Goal: Task Accomplishment & Management: Manage account settings

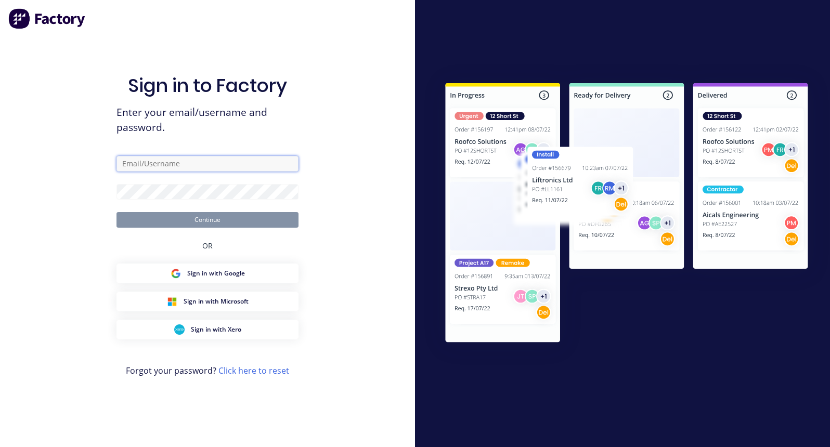
type input "rachel@signupwa.com.au"
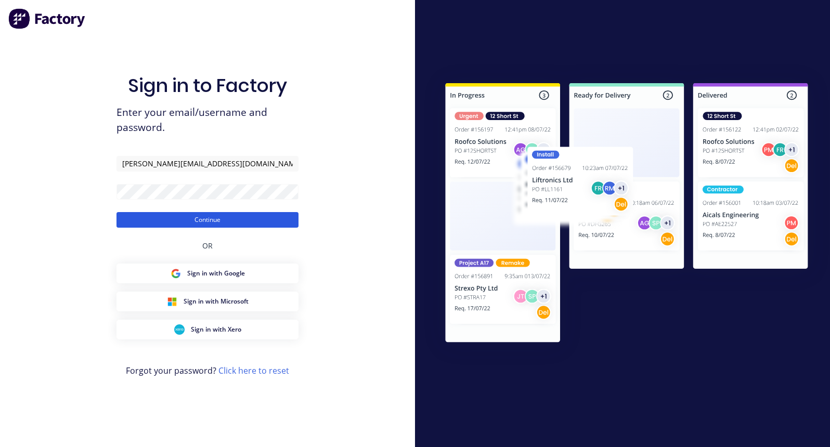
click at [178, 217] on button "Continue" at bounding box center [207, 220] width 182 height 16
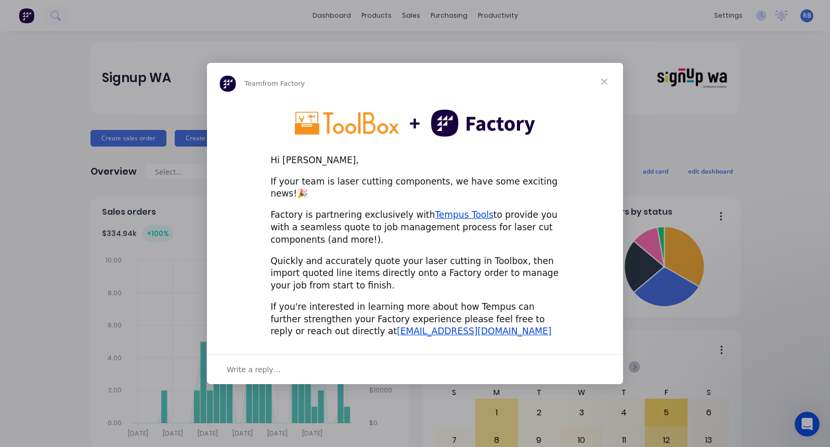
click at [605, 82] on span "Close" at bounding box center [603, 81] width 37 height 37
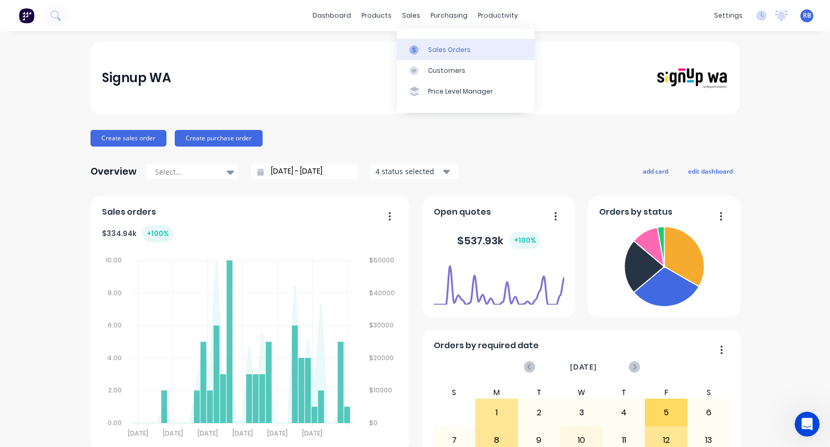
click at [448, 49] on div "Sales Orders" at bounding box center [449, 49] width 43 height 9
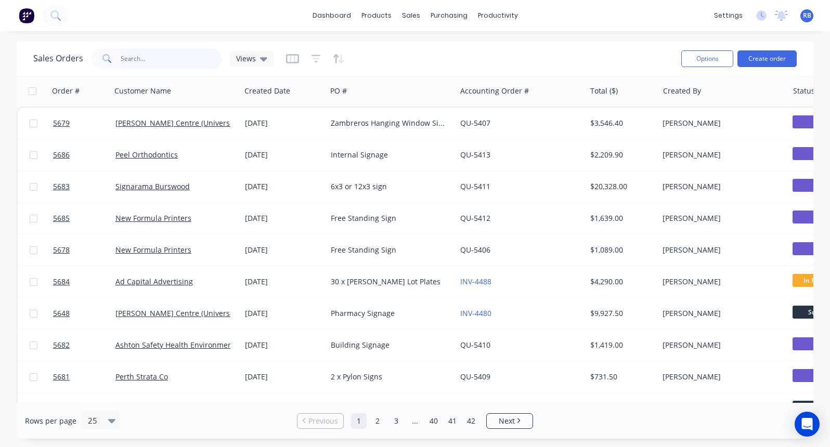
click at [151, 55] on input "text" at bounding box center [171, 58] width 101 height 21
type input "[DEMOGRAPHIC_DATA]"
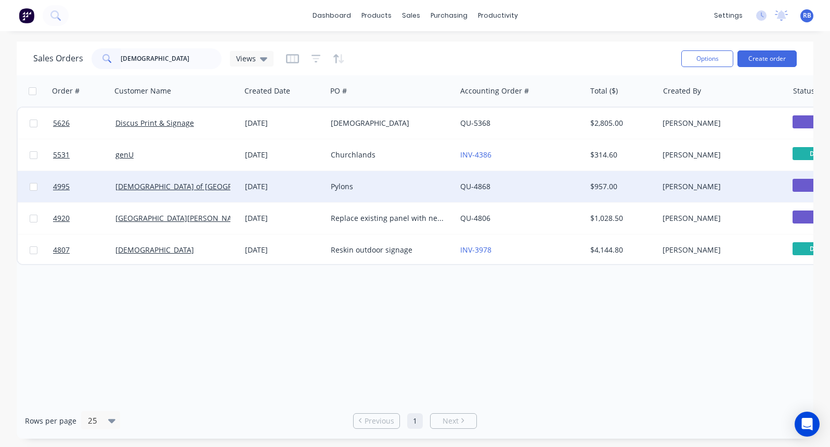
click at [397, 188] on div "Pylons" at bounding box center [388, 186] width 115 height 10
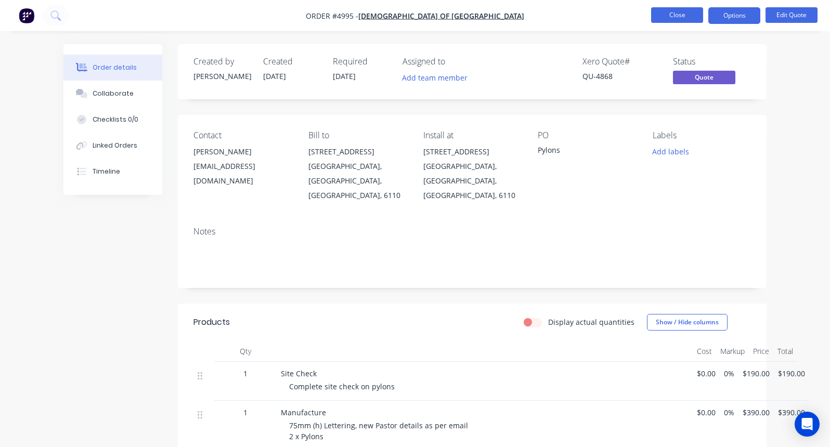
click at [672, 12] on button "Close" at bounding box center [677, 15] width 52 height 16
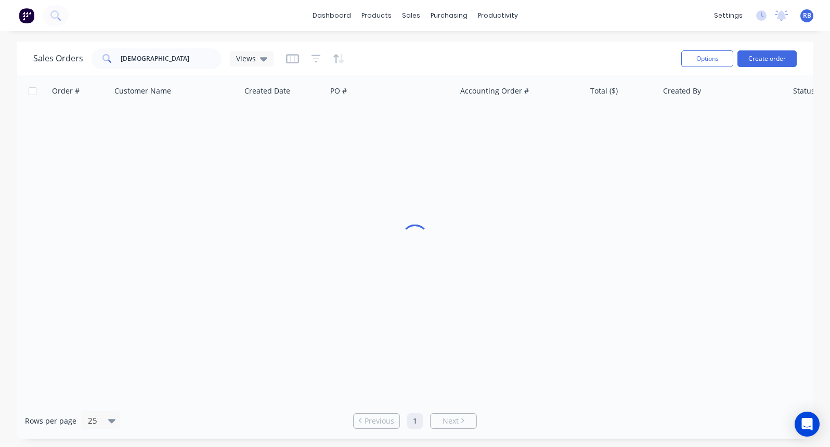
click at [672, 12] on div "dashboard products sales purchasing productivity dashboard products Product Cat…" at bounding box center [415, 15] width 830 height 31
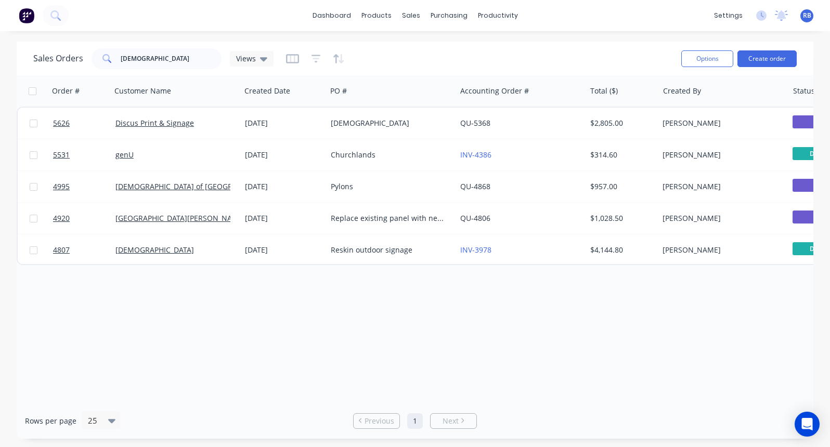
click at [805, 19] on span "RB" at bounding box center [807, 15] width 8 height 9
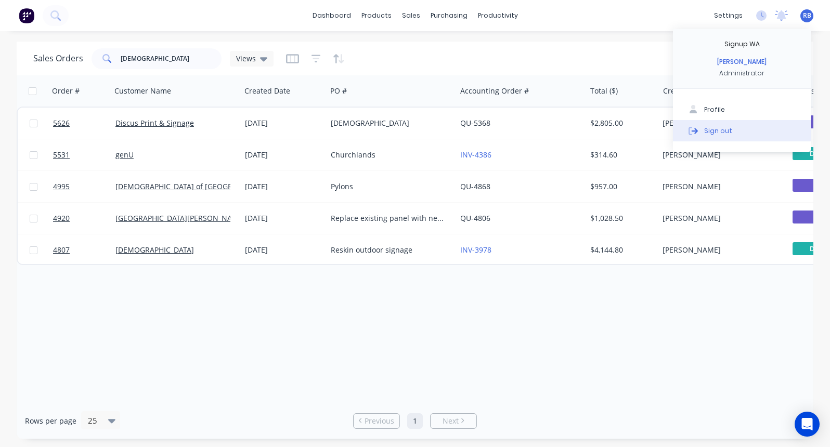
click at [736, 127] on button "Sign out" at bounding box center [742, 130] width 138 height 21
